Goal: Task Accomplishment & Management: Complete application form

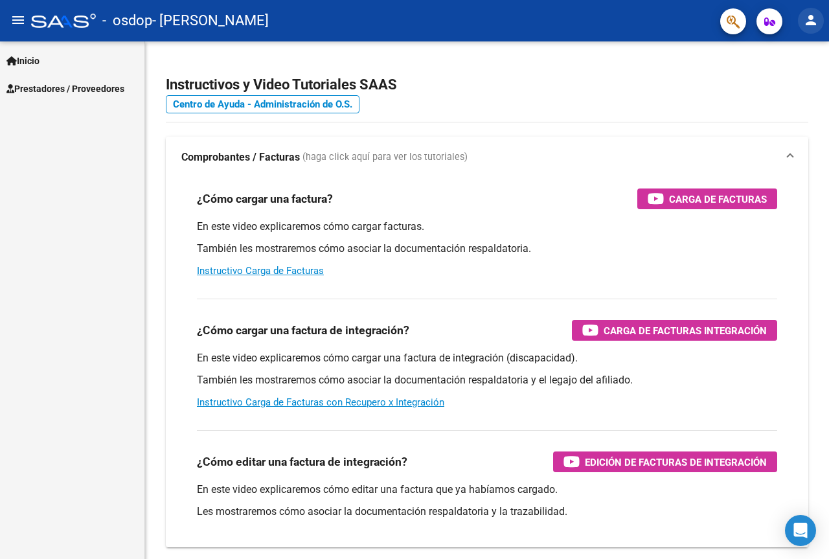
click at [815, 21] on mat-icon "person" at bounding box center [811, 20] width 16 height 16
click at [785, 84] on button "exit_to_app Salir" at bounding box center [784, 85] width 79 height 31
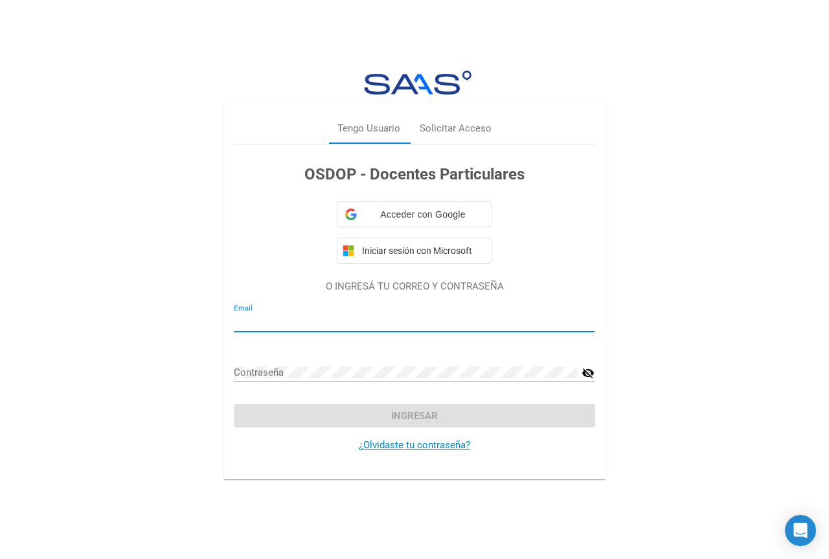
type input "[EMAIL_ADDRESS][DOMAIN_NAME]"
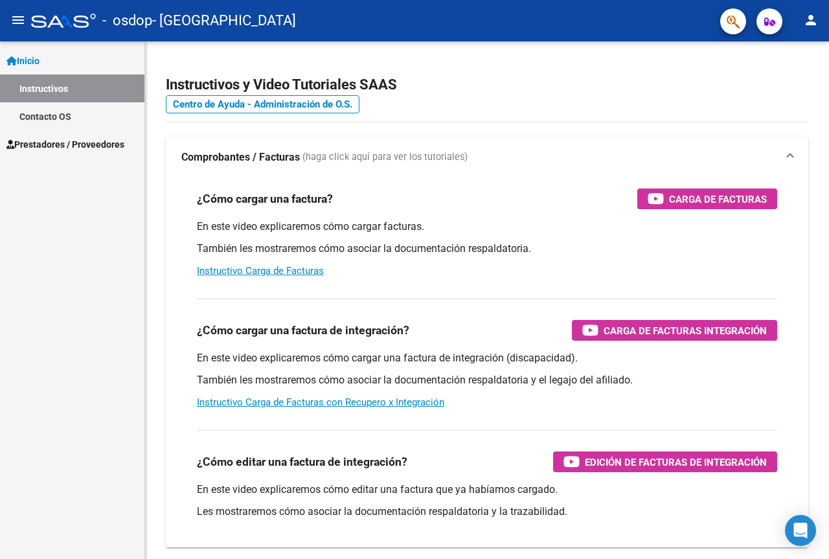
click at [32, 56] on span "Inicio" at bounding box center [22, 61] width 33 height 14
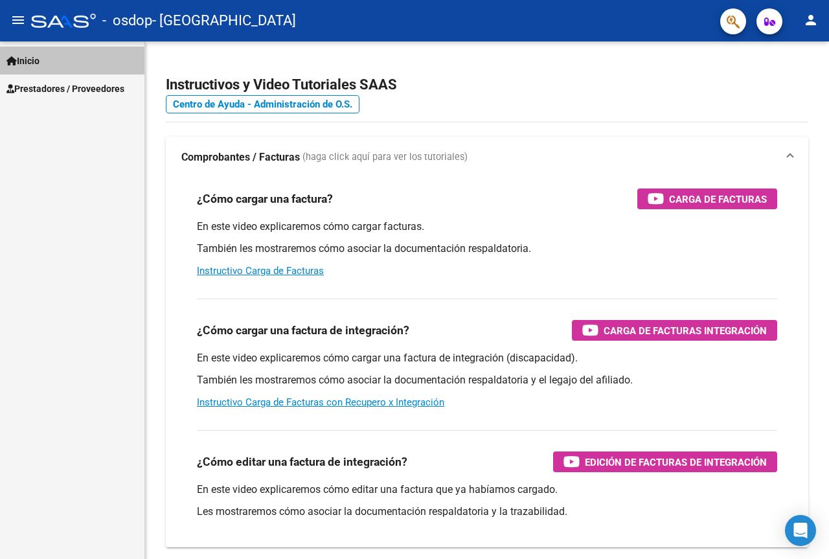
click at [32, 56] on span "Inicio" at bounding box center [22, 61] width 33 height 14
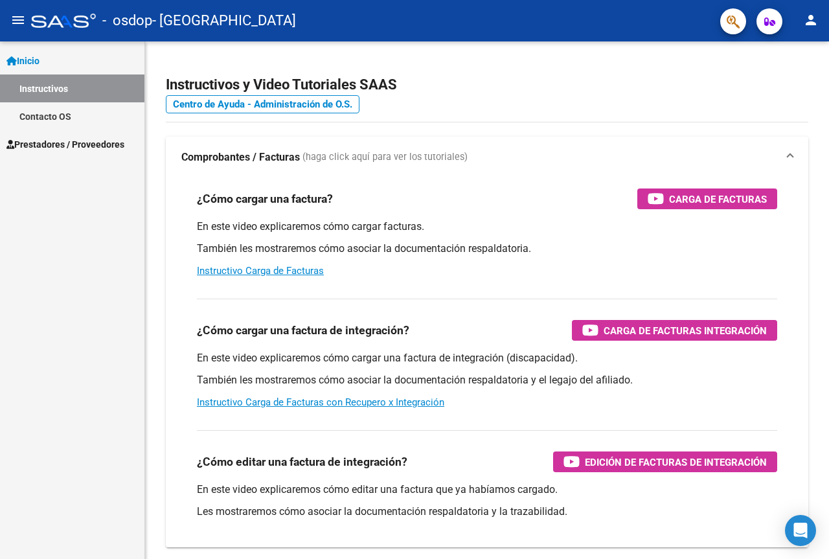
click at [45, 141] on span "Prestadores / Proveedores" at bounding box center [65, 144] width 118 height 14
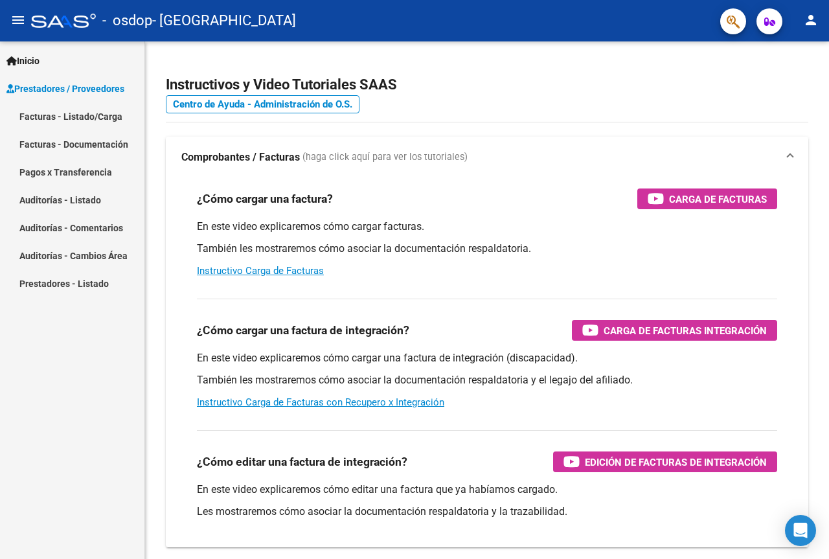
click at [51, 112] on link "Facturas - Listado/Carga" at bounding box center [72, 116] width 144 height 28
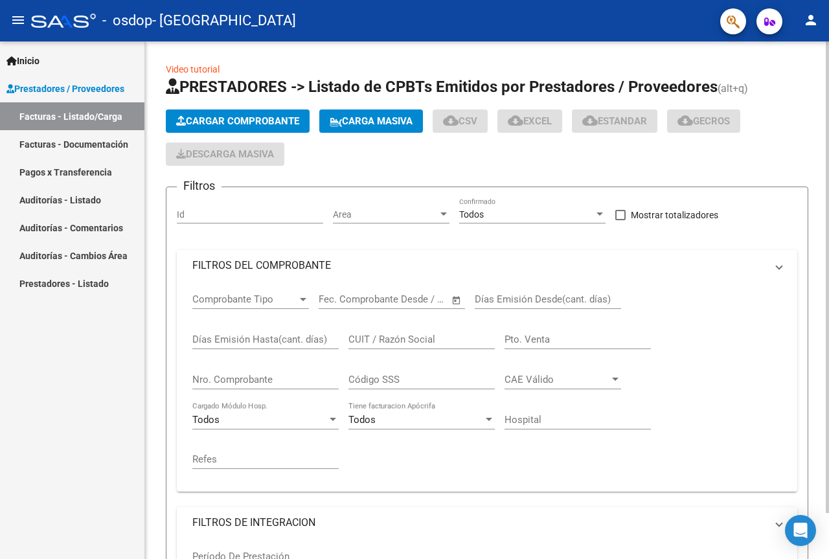
click at [220, 120] on span "Cargar Comprobante" at bounding box center [237, 121] width 123 height 12
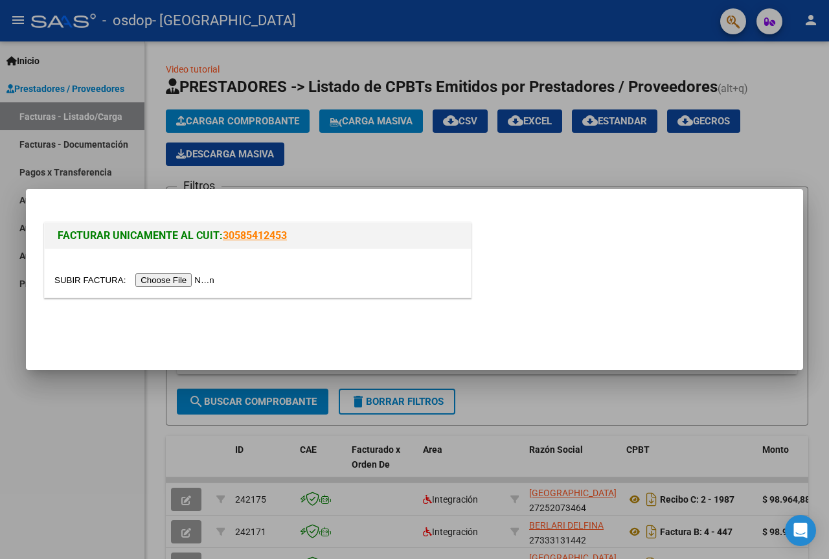
click at [206, 277] on input "file" at bounding box center [136, 280] width 164 height 14
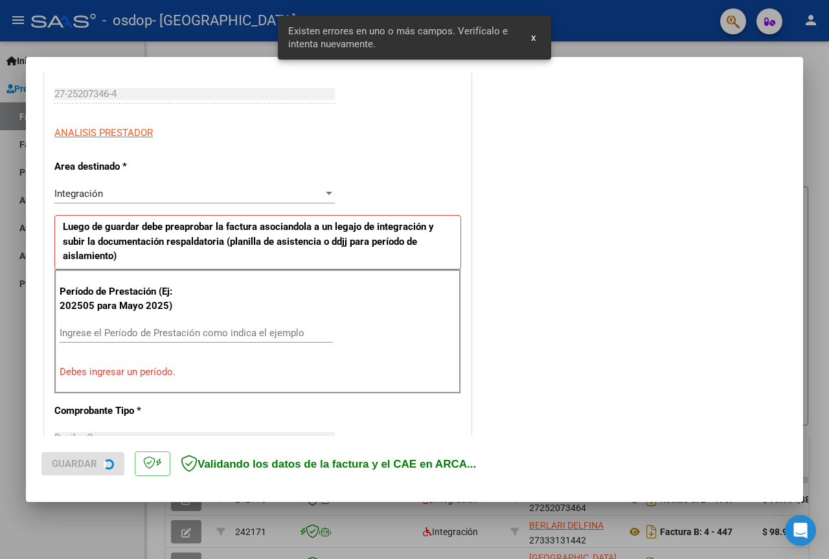
scroll to position [260, 0]
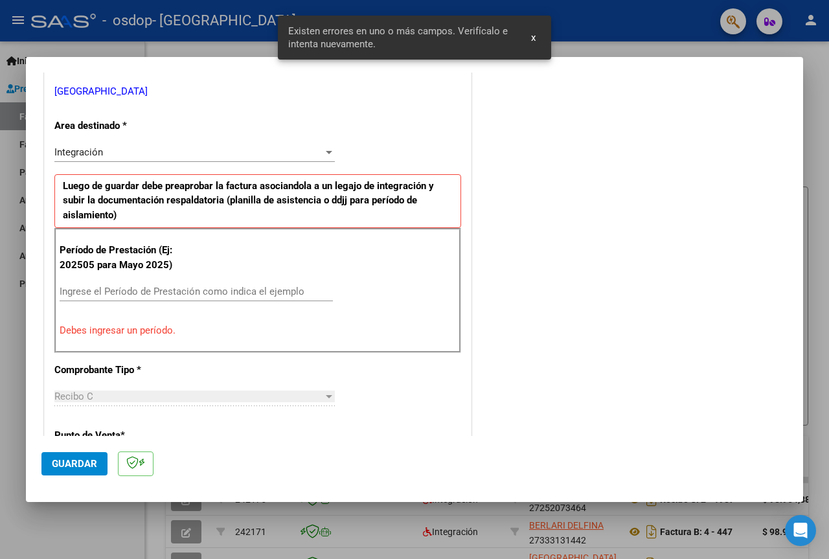
click at [168, 284] on div "Ingrese el Período de Prestación como indica el ejemplo" at bounding box center [196, 291] width 273 height 19
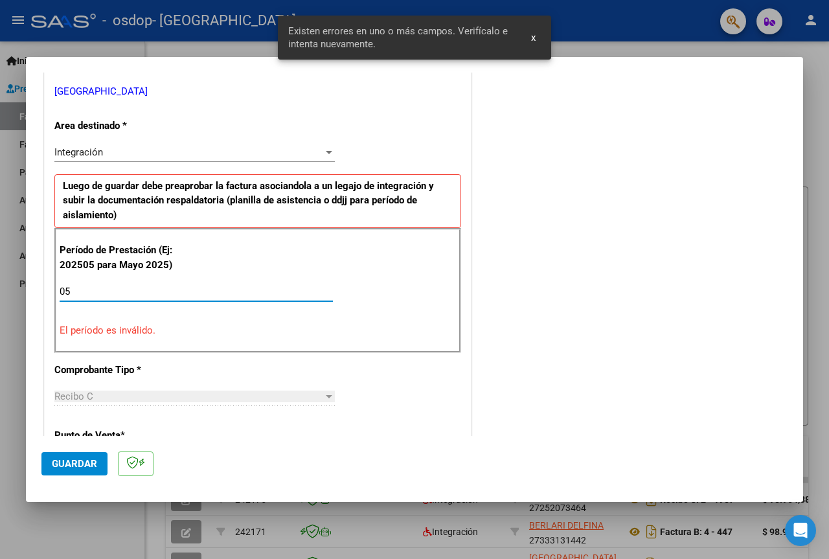
type input "0"
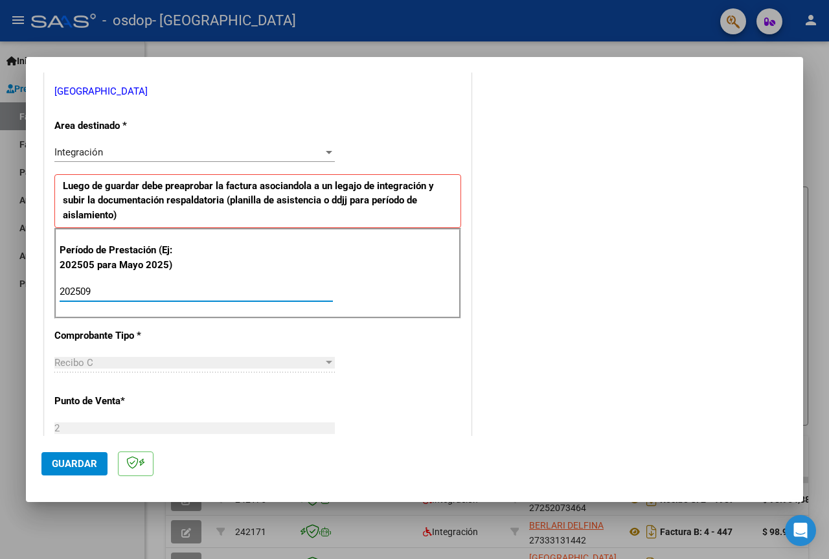
type input "202509"
click at [47, 468] on button "Guardar" at bounding box center [74, 463] width 66 height 23
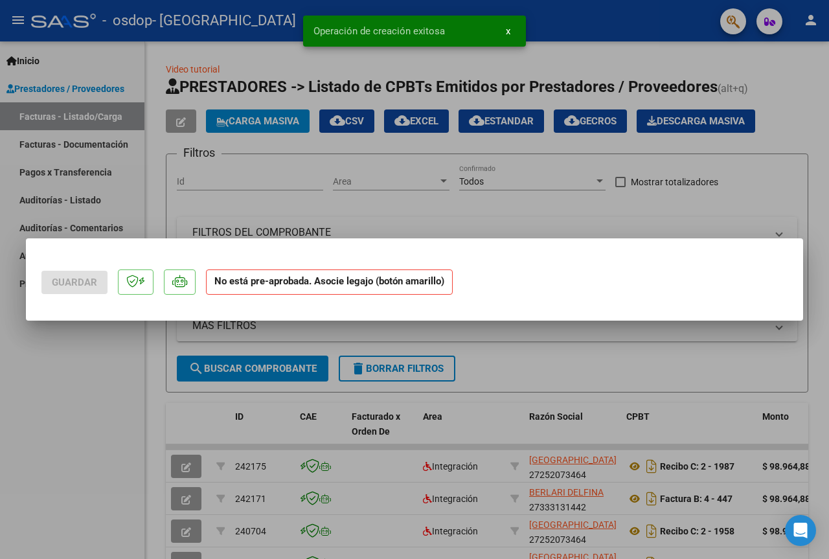
scroll to position [0, 0]
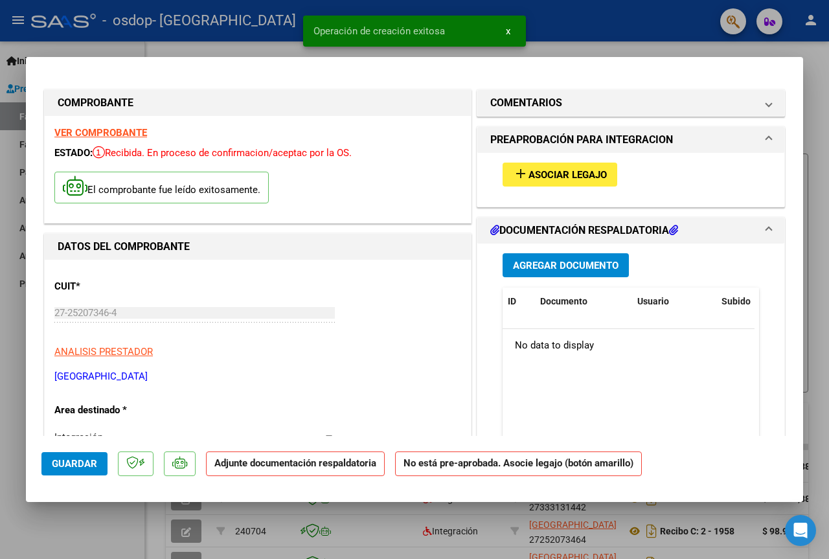
click at [552, 169] on span "Asociar Legajo" at bounding box center [567, 175] width 78 height 12
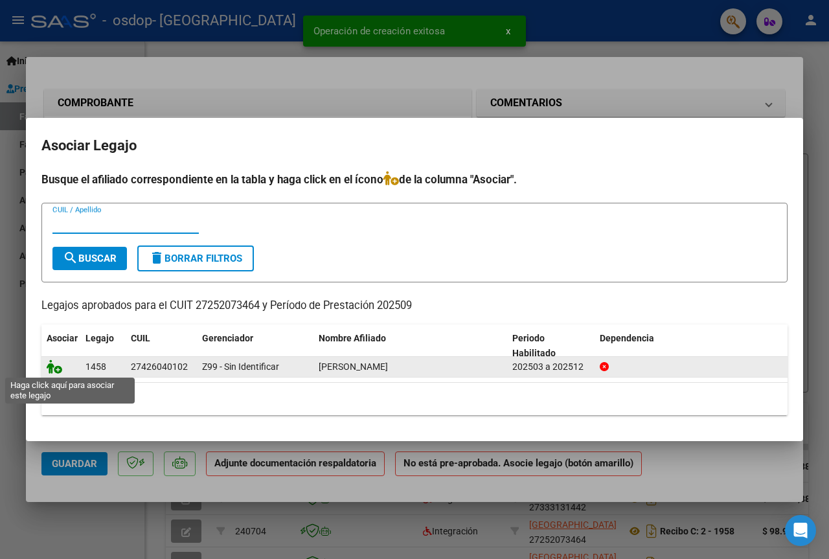
click at [57, 364] on icon at bounding box center [55, 366] width 16 height 14
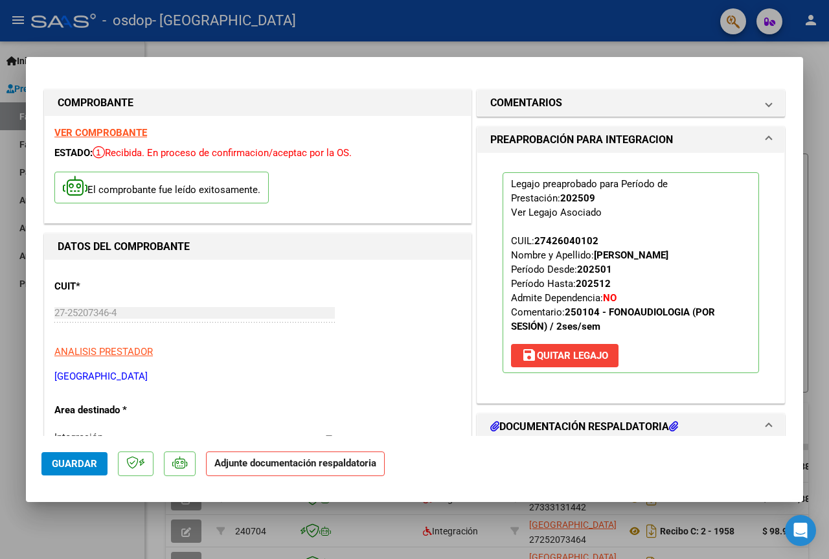
scroll to position [130, 0]
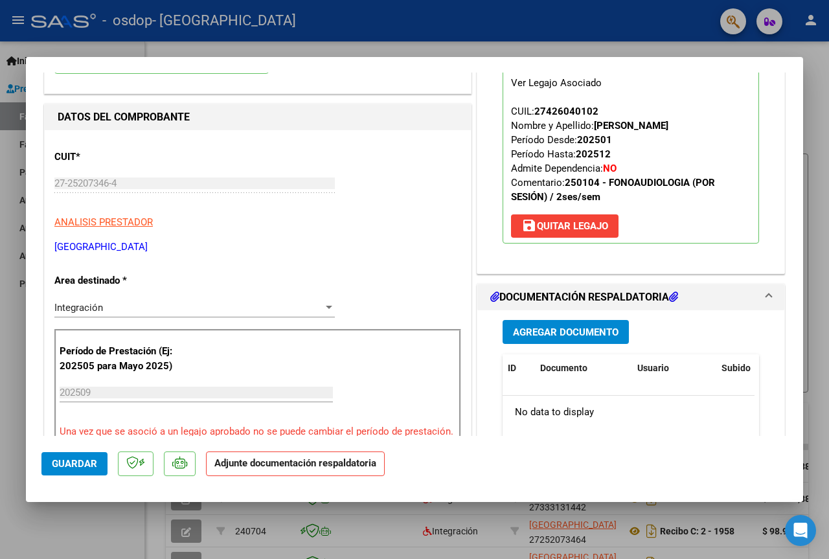
click at [552, 332] on span "Agregar Documento" at bounding box center [566, 332] width 106 height 12
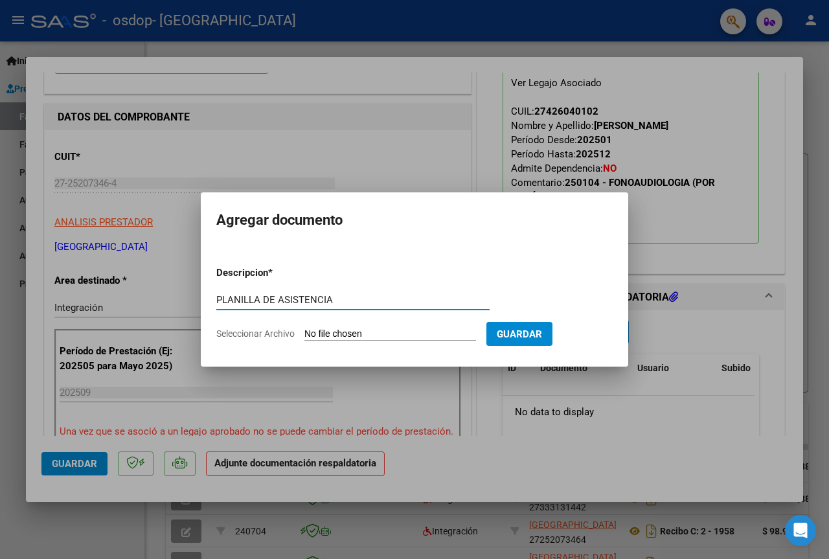
type input "PLANILLA DE ASISTENCIA"
click at [456, 329] on input "Seleccionar Archivo" at bounding box center [390, 334] width 172 height 12
type input "C:\fakepath\Álvarez 09 fono.pdf"
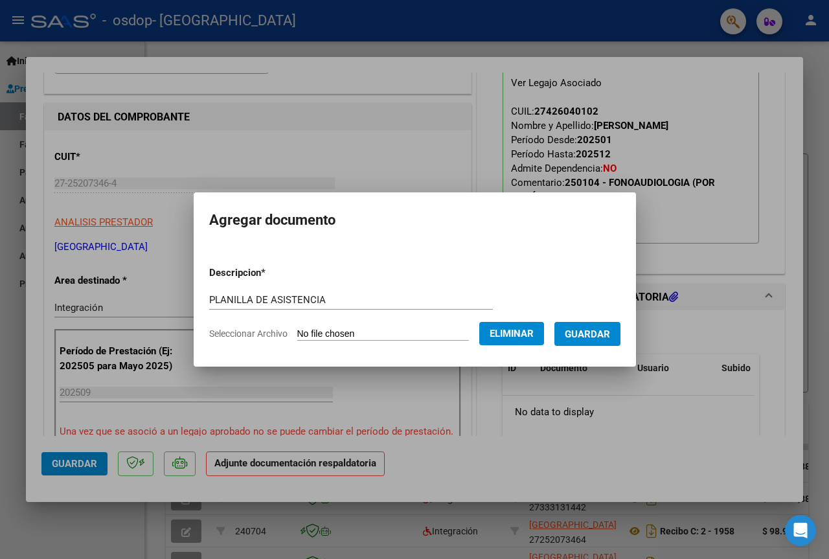
click at [605, 348] on form "Descripcion * PLANILLA DE ASISTENCIA Escriba aquí una descripcion Seleccionar A…" at bounding box center [414, 303] width 411 height 95
click at [602, 330] on span "Guardar" at bounding box center [587, 334] width 45 height 12
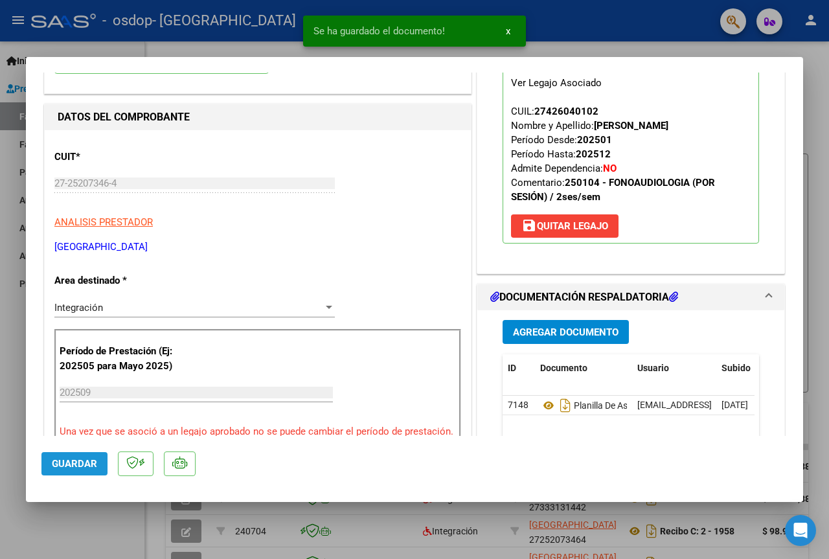
click at [79, 459] on span "Guardar" at bounding box center [74, 464] width 45 height 12
click at [148, 513] on div at bounding box center [414, 279] width 829 height 559
